Goal: Information Seeking & Learning: Learn about a topic

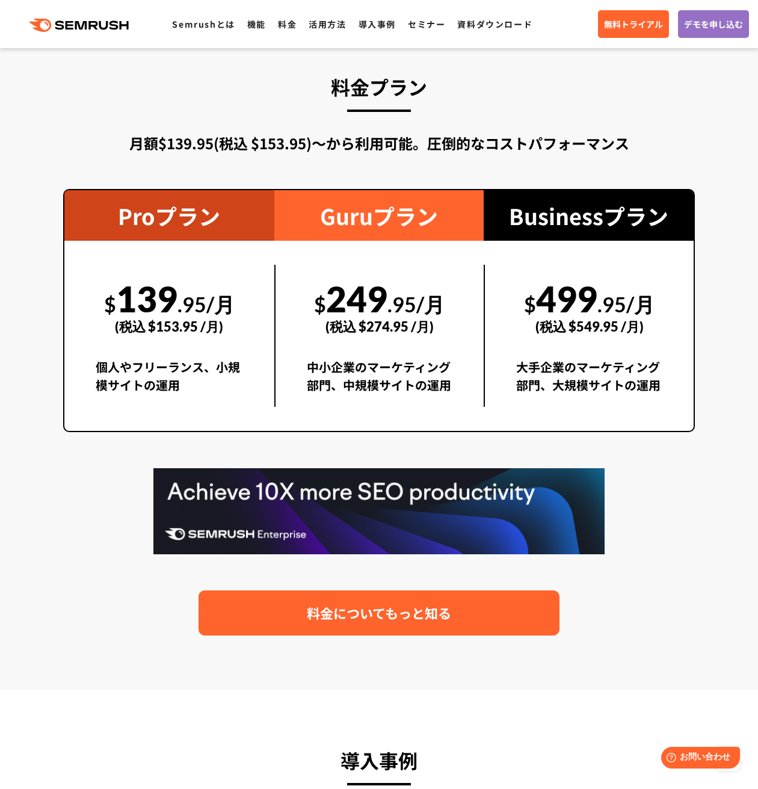
click at [321, 607] on span "料金についてもっと知る" at bounding box center [379, 612] width 144 height 21
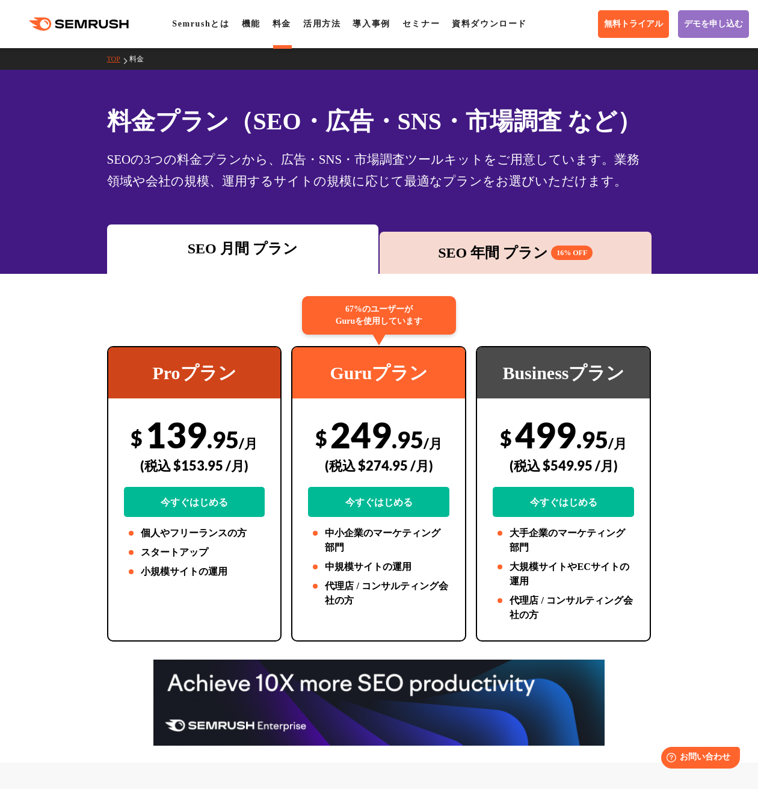
click at [273, 30] on ul "Semrushとは 機能 料金 活用方法 導入事例 セミナー 資料ダウンロード" at bounding box center [355, 24] width 367 height 14
click at [245, 25] on ul "Semrushとは 機能 料金 活用方法 導入事例 セミナー 資料ダウンロード" at bounding box center [355, 24] width 367 height 14
click at [247, 27] on link "機能" at bounding box center [251, 23] width 19 height 9
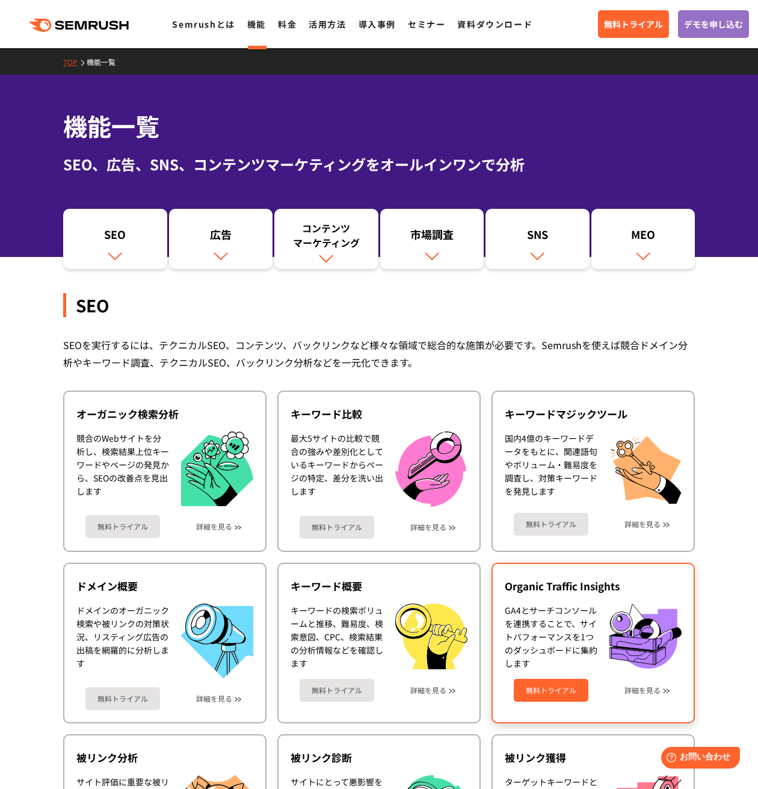
click at [538, 612] on div "GA4とサーチコンソールを連携することで、サイトパフォーマンスを1つのダッシュボードに集約します" at bounding box center [551, 637] width 93 height 66
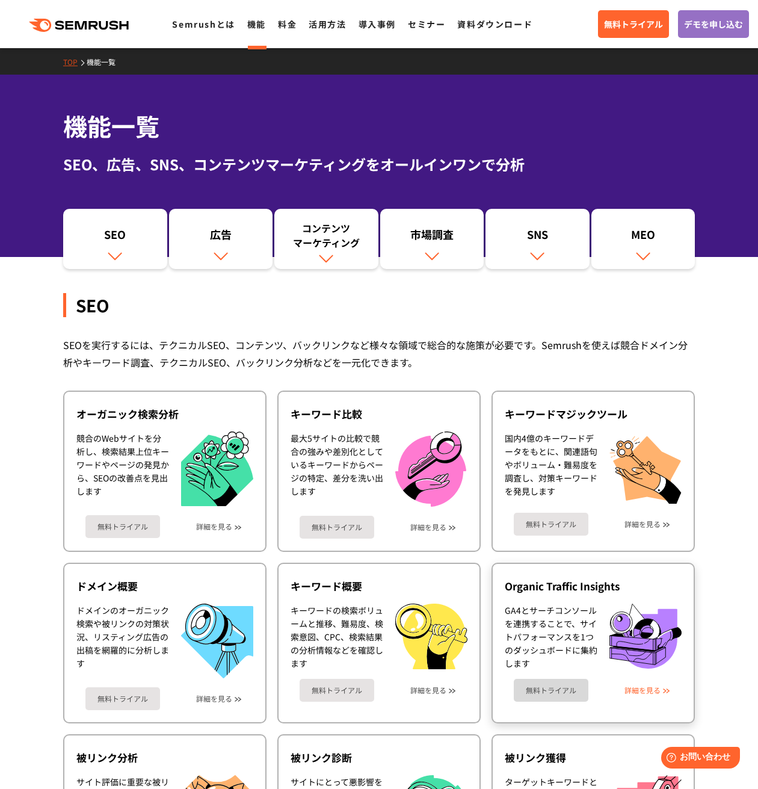
click at [635, 689] on link "詳細を見る" at bounding box center [643, 690] width 36 height 8
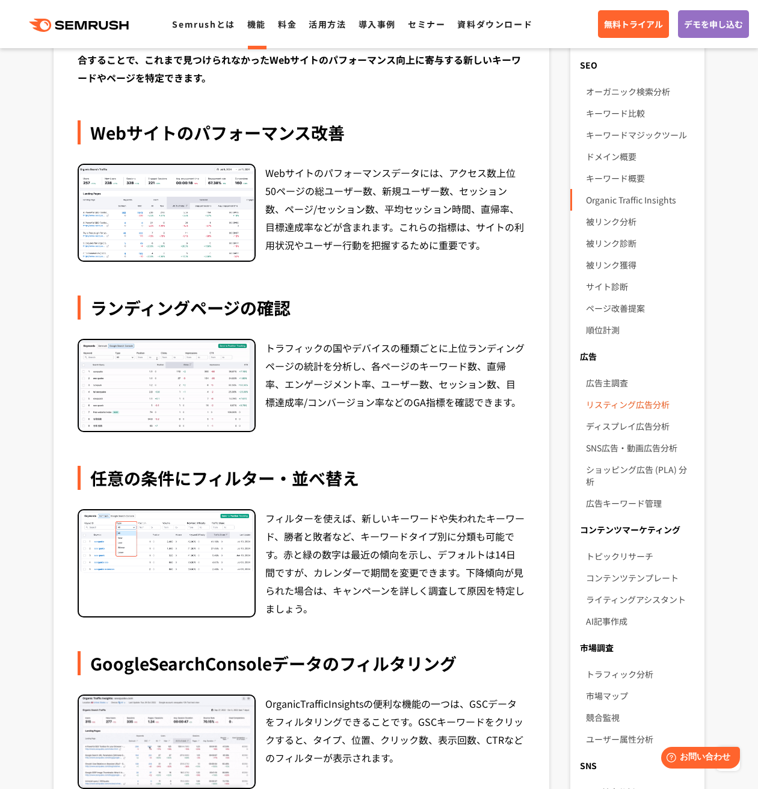
scroll to position [160, 0]
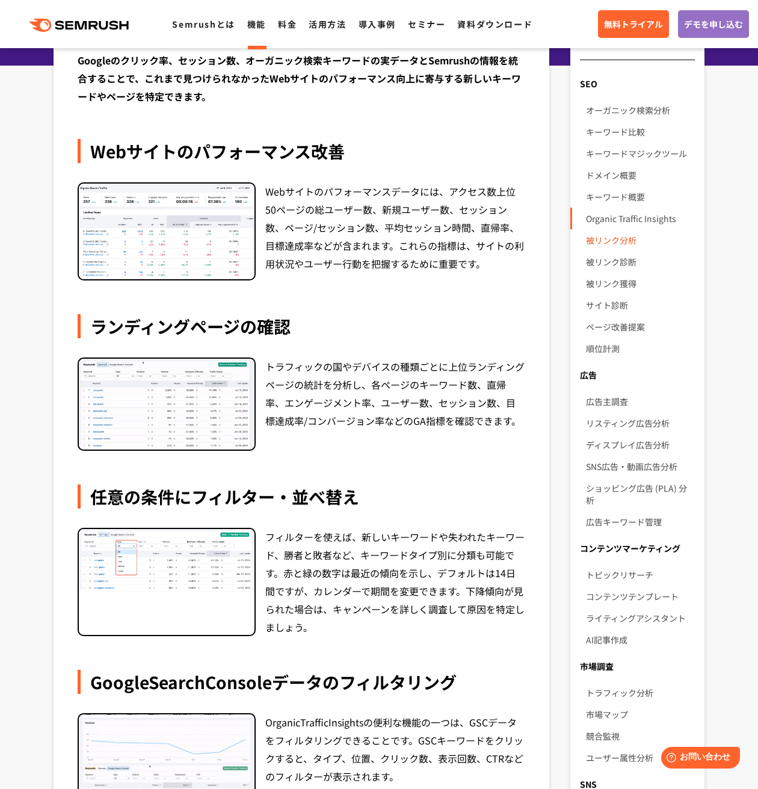
click at [619, 232] on link "被リンク分析" at bounding box center [640, 240] width 109 height 22
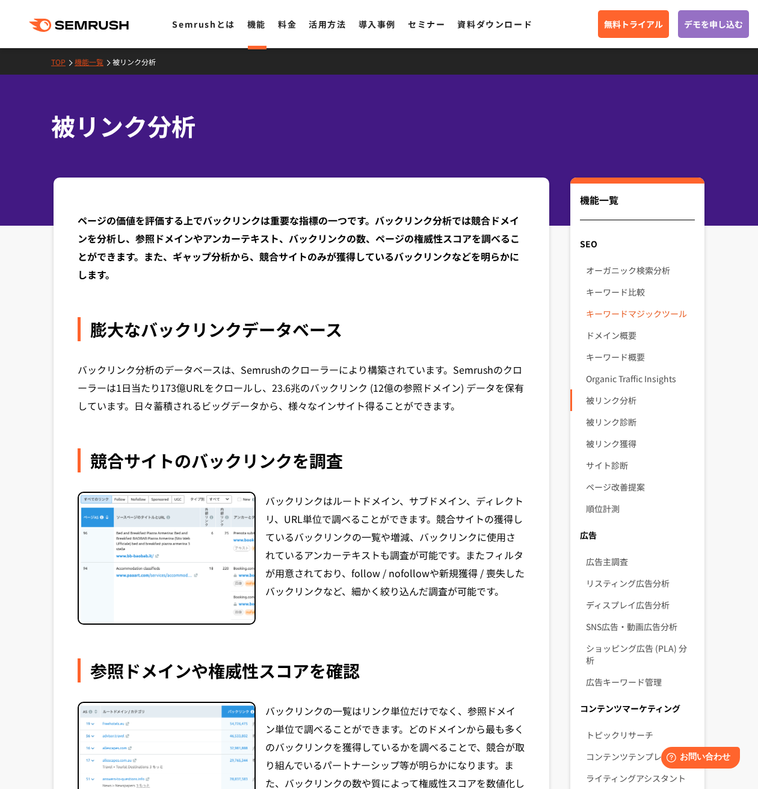
click at [631, 306] on link "キーワードマジックツール" at bounding box center [640, 314] width 109 height 22
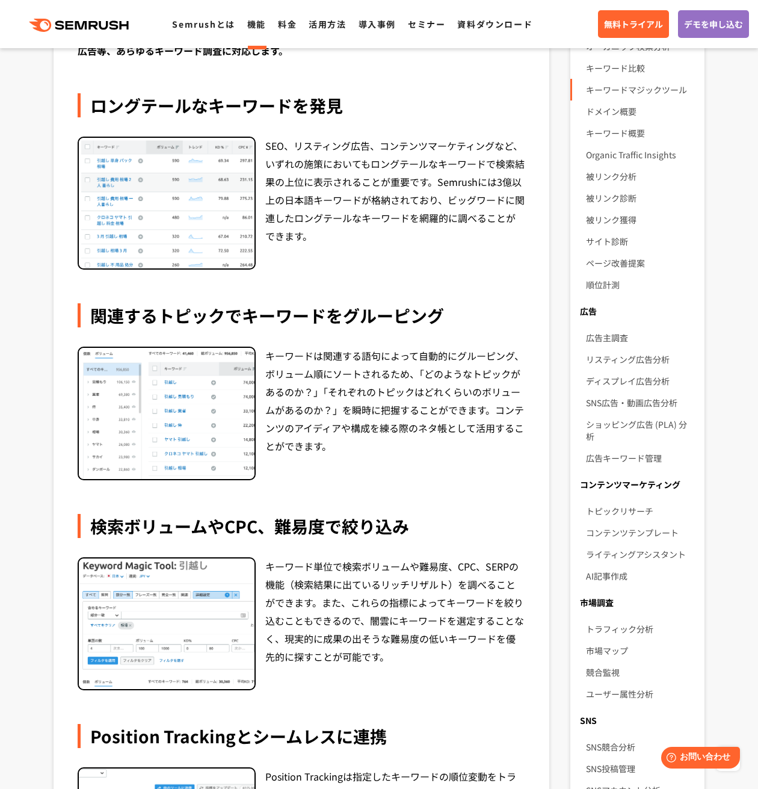
scroll to position [160, 0]
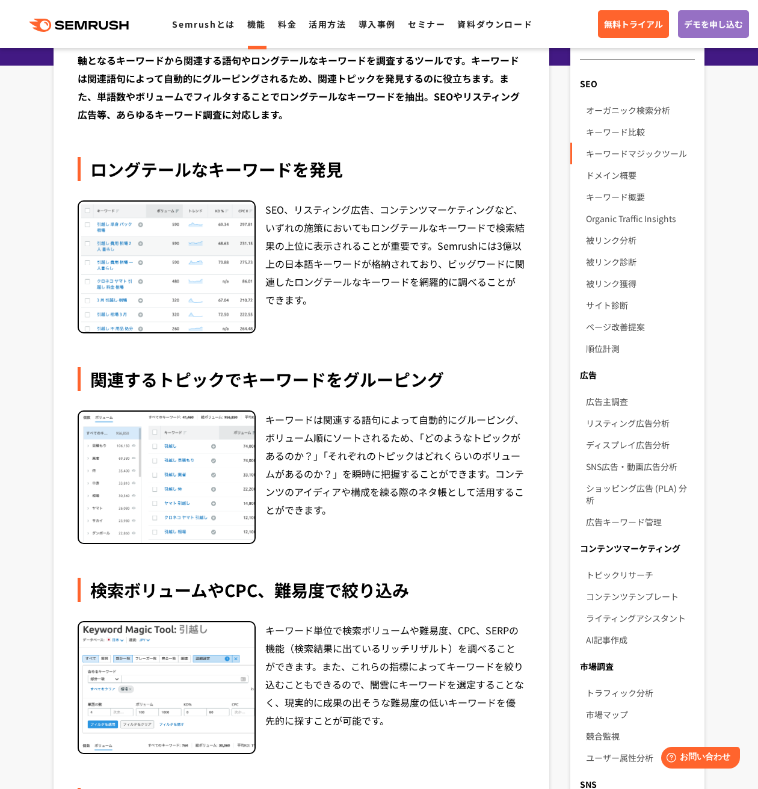
click at [125, 31] on icon ".cls {fill: #FF642D;}" at bounding box center [80, 25] width 136 height 13
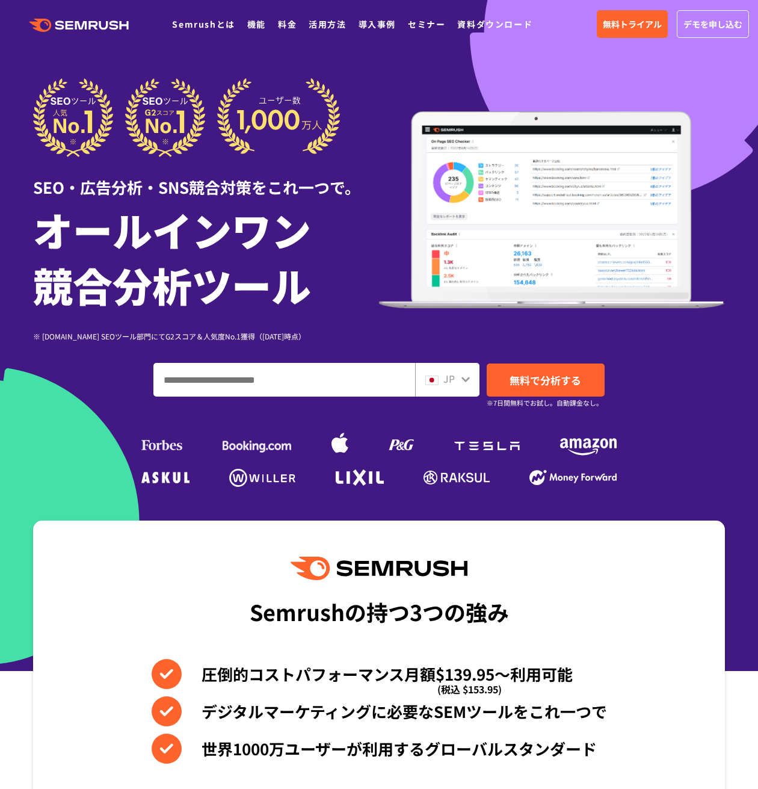
click at [195, 128] on img at bounding box center [186, 117] width 307 height 79
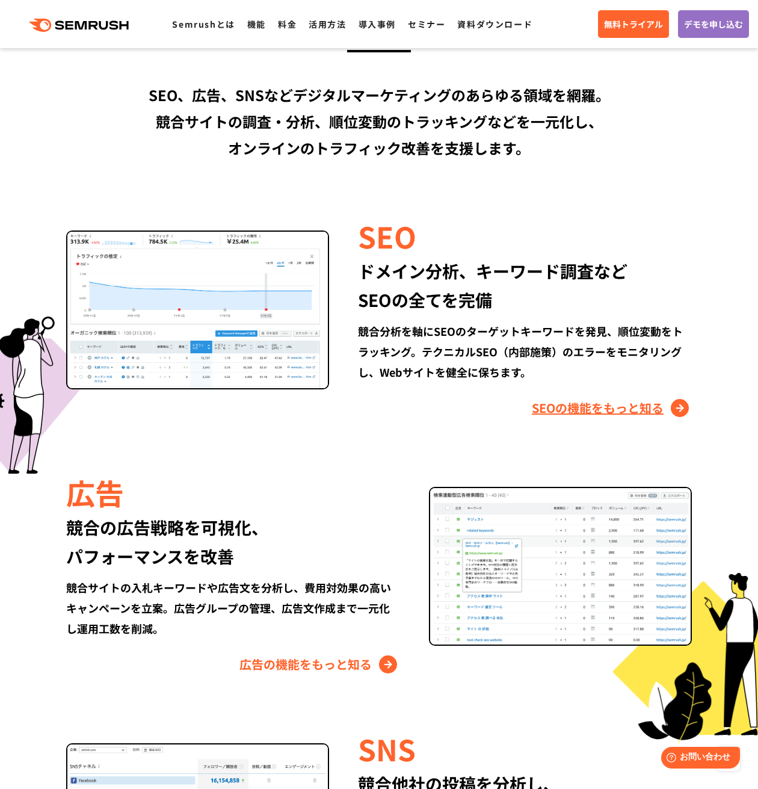
click at [607, 413] on link "SEOの機能をもっと知る" at bounding box center [612, 407] width 160 height 19
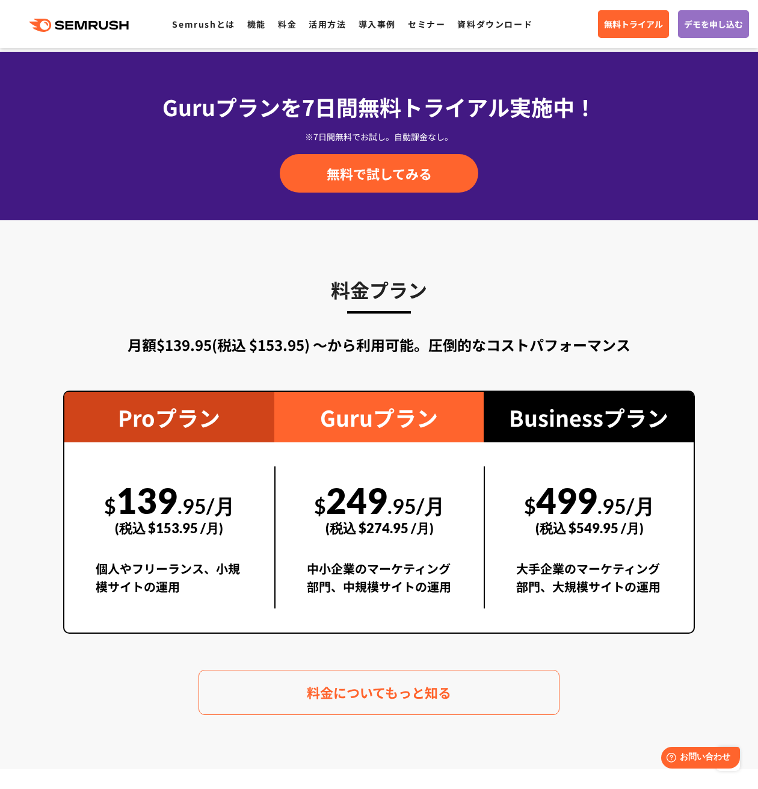
scroll to position [2086, 0]
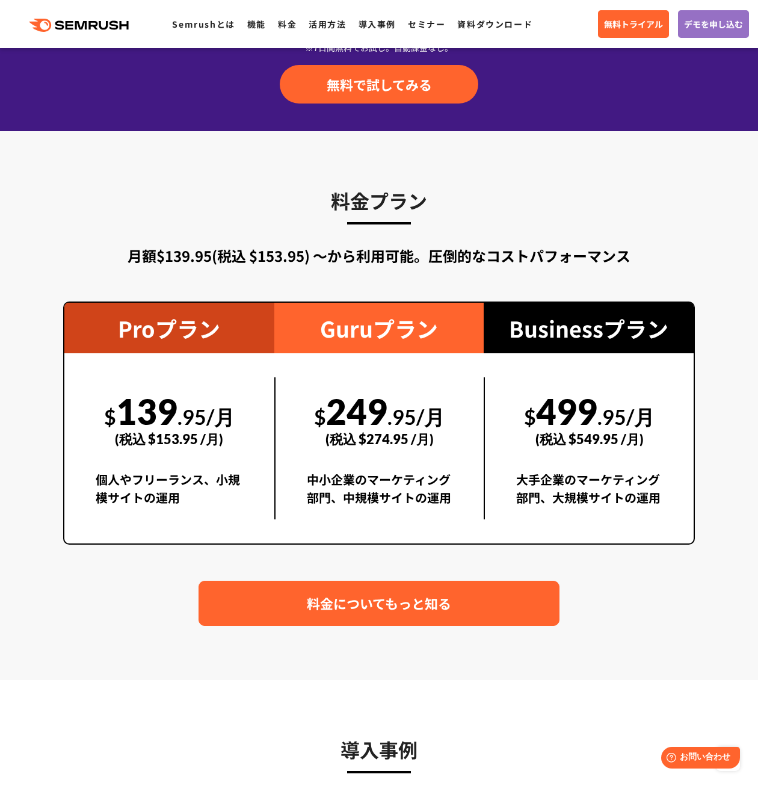
click at [391, 593] on span "料金についてもっと知る" at bounding box center [379, 603] width 144 height 21
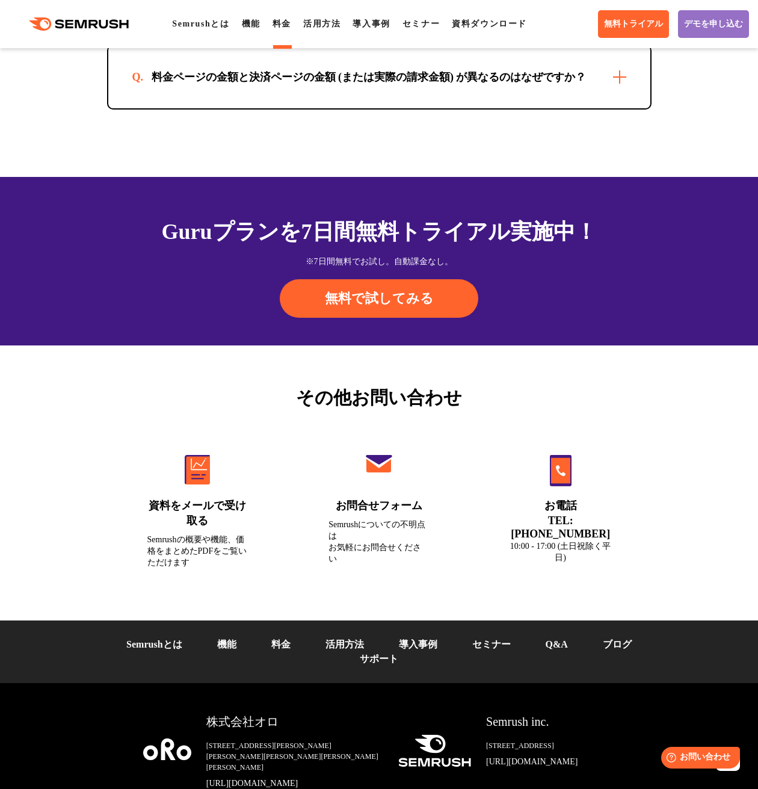
scroll to position [4011, 0]
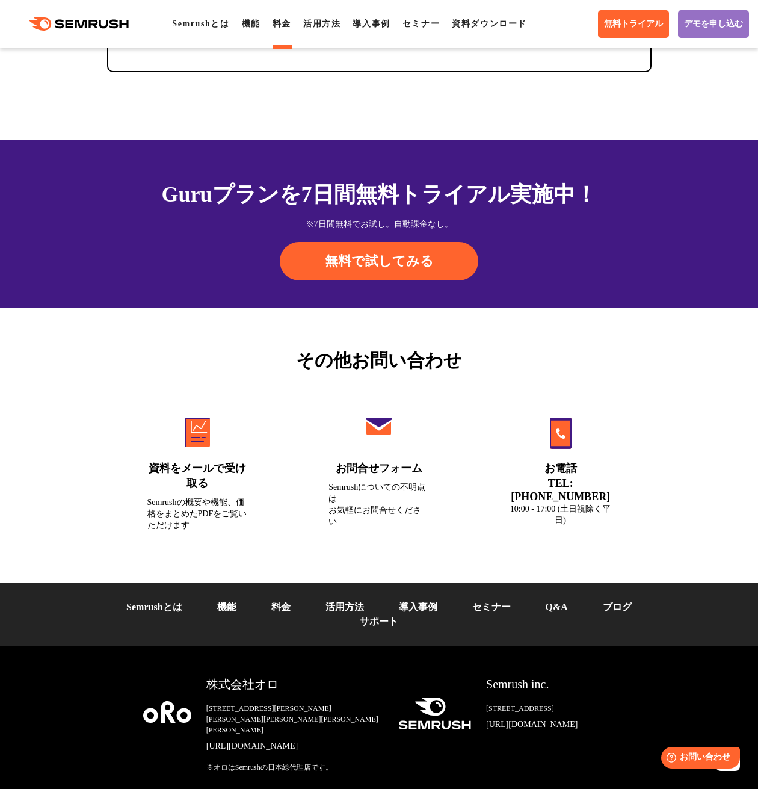
click at [225, 612] on link "機能" at bounding box center [226, 607] width 19 height 10
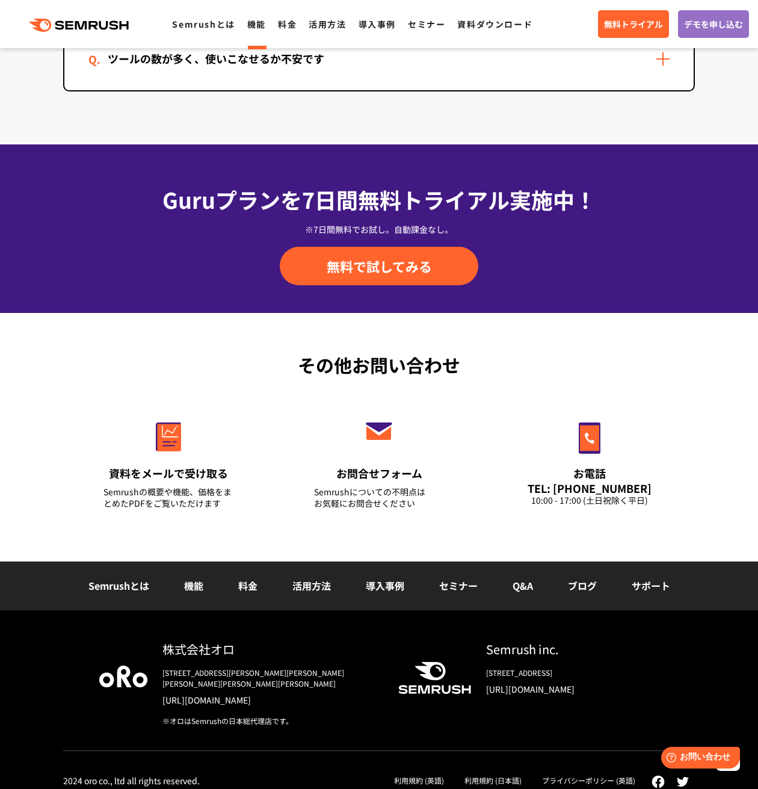
scroll to position [3678, 0]
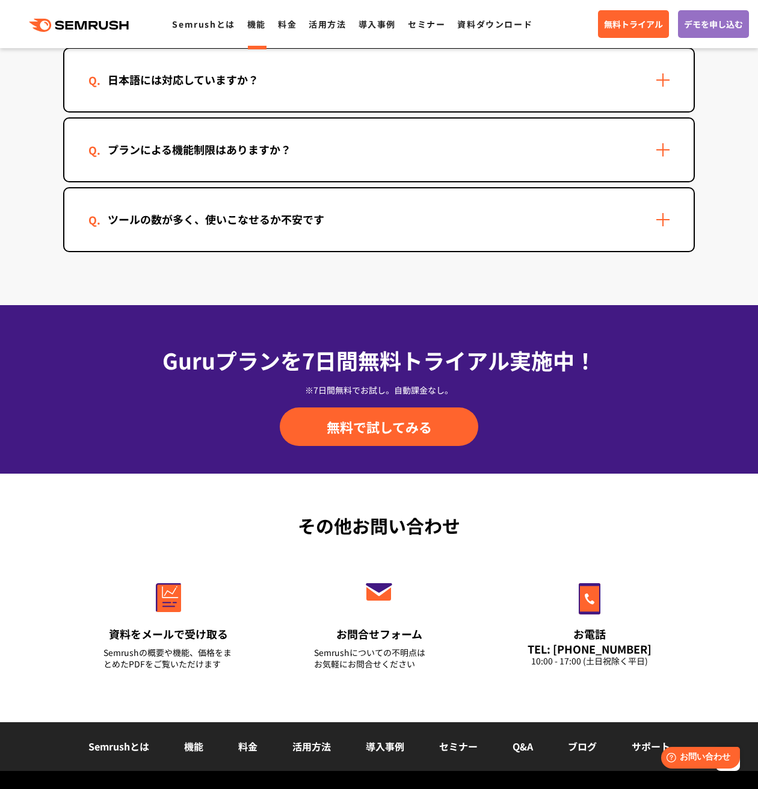
click at [469, 214] on div "ツールの数が多く、使いこなせるか不安です" at bounding box center [378, 219] width 629 height 63
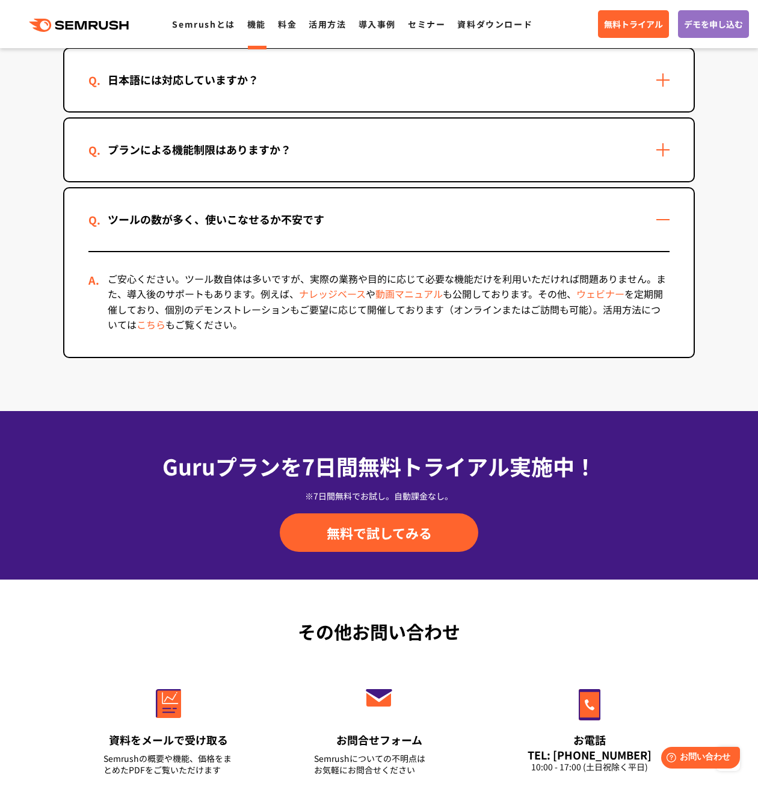
click at [481, 145] on div "プランによる機能制限はありますか？" at bounding box center [378, 150] width 629 height 63
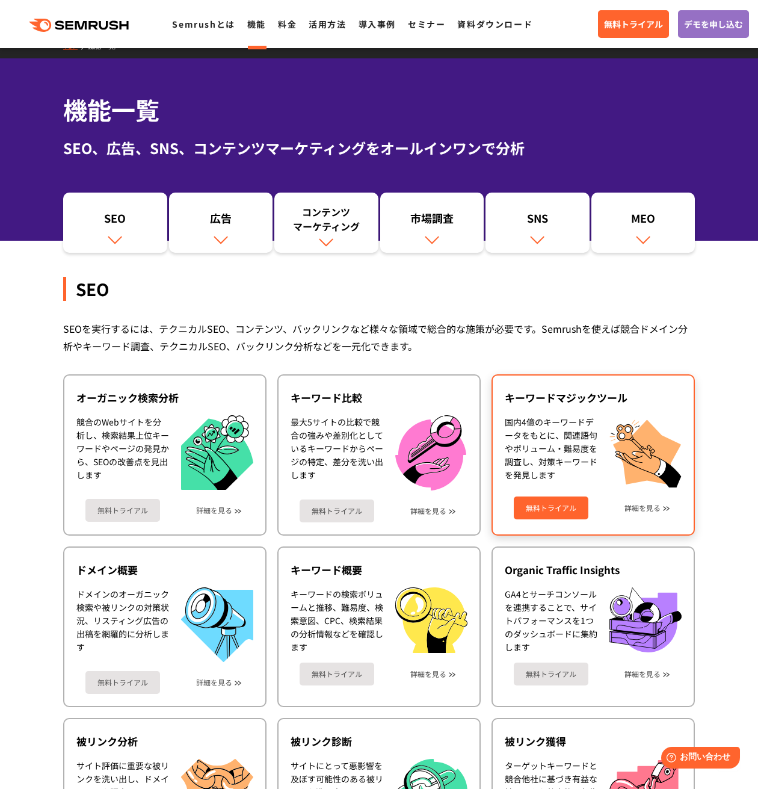
scroll to position [0, 0]
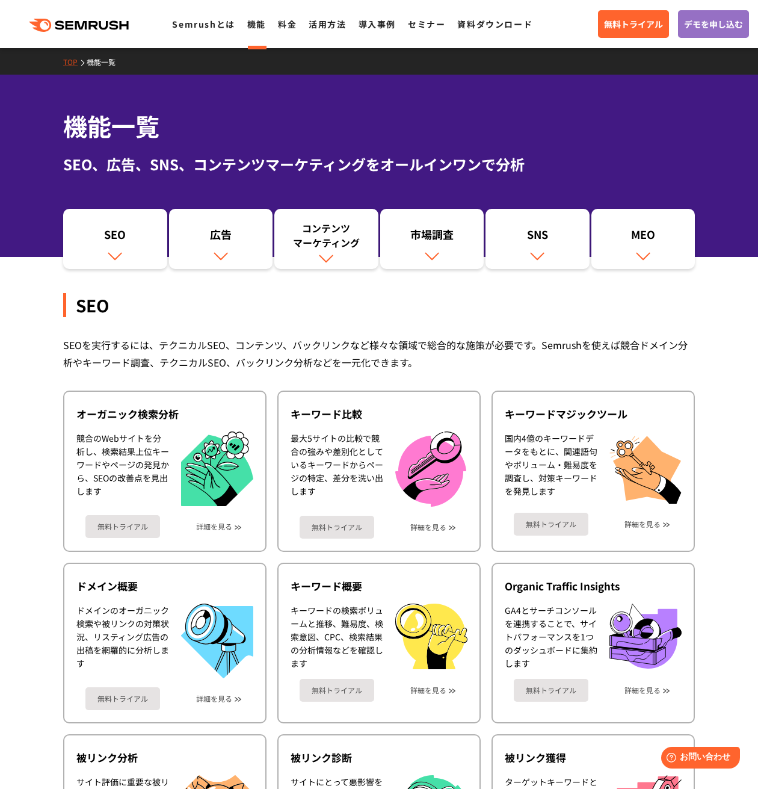
click at [63, 67] on link "TOP" at bounding box center [74, 62] width 23 height 10
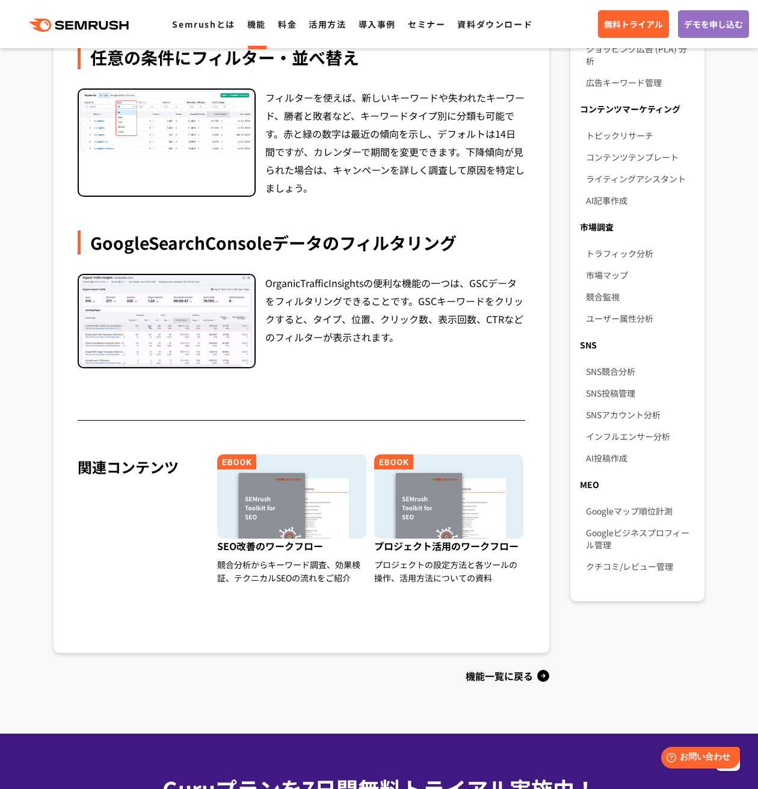
scroll to position [641, 0]
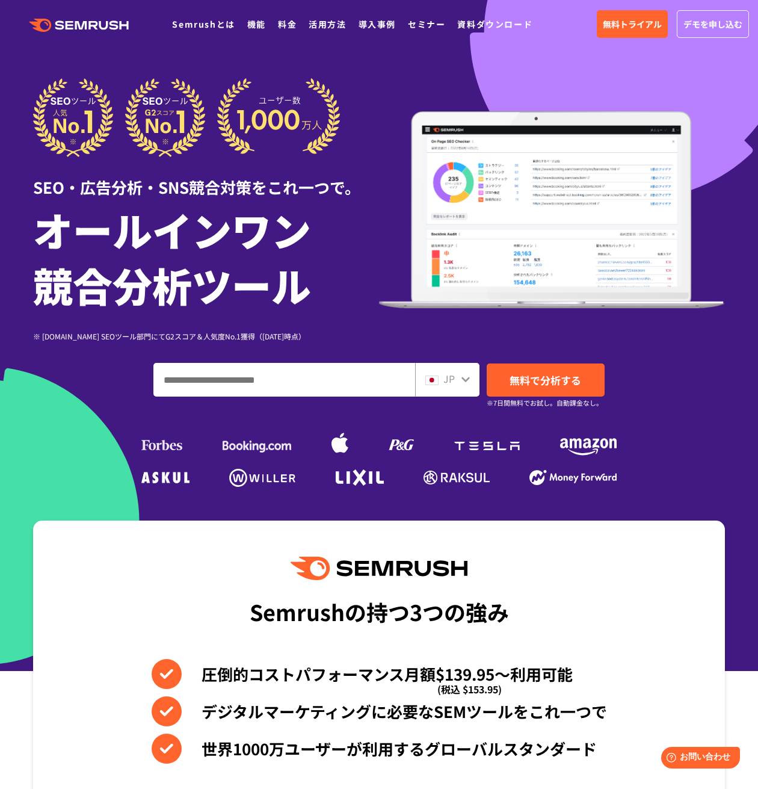
click at [349, 264] on h1 "オールインワン 競合分析ツール" at bounding box center [206, 257] width 346 height 111
